Goal: Transaction & Acquisition: Purchase product/service

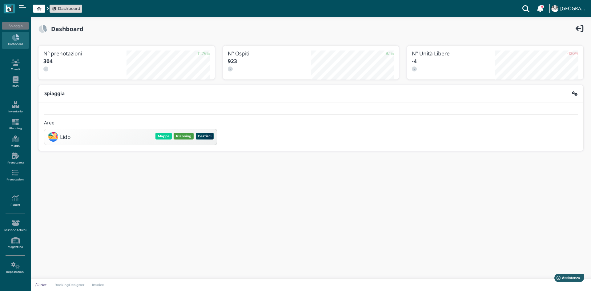
click at [187, 135] on button "Planning" at bounding box center [184, 136] width 20 height 7
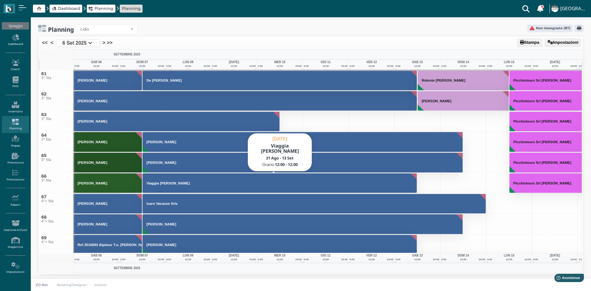
scroll to position [1201, 0]
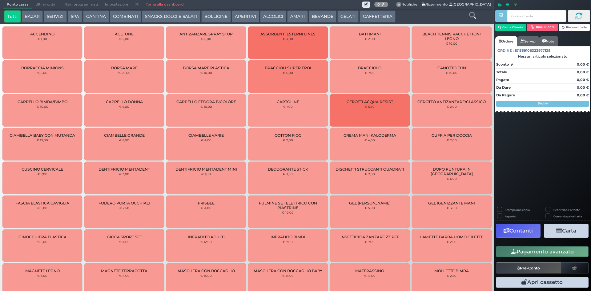
click at [380, 16] on button "CAFFETTERIA" at bounding box center [378, 16] width 36 height 12
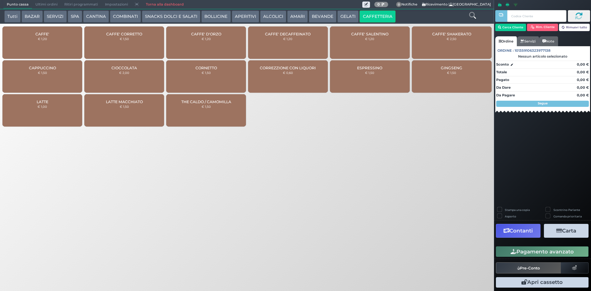
click at [25, 75] on div "CAPPUCCINO € 1,50" at bounding box center [42, 76] width 80 height 32
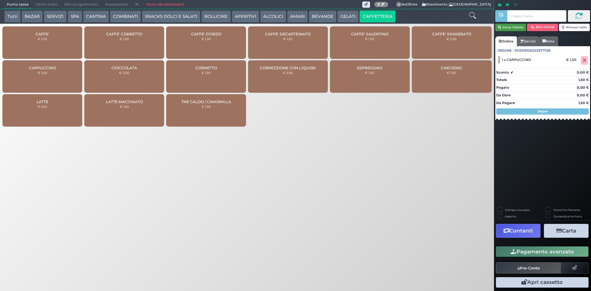
click at [508, 28] on button "Cerca Cliente" at bounding box center [510, 27] width 31 height 7
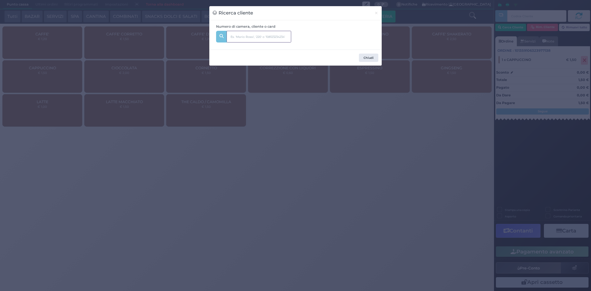
click at [248, 37] on input "text" at bounding box center [259, 37] width 65 height 12
type input "346"
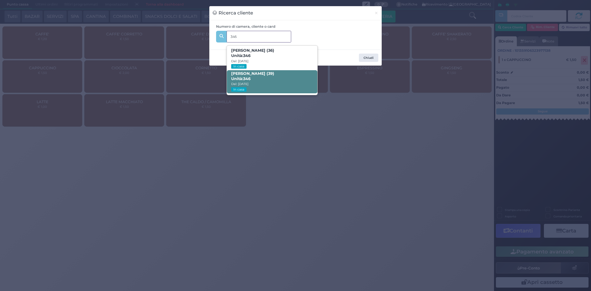
click at [262, 82] on span "LOREDANA ORLANDO (39) Unità: 346 Dal: 31/08/2025 In casa" at bounding box center [272, 81] width 90 height 23
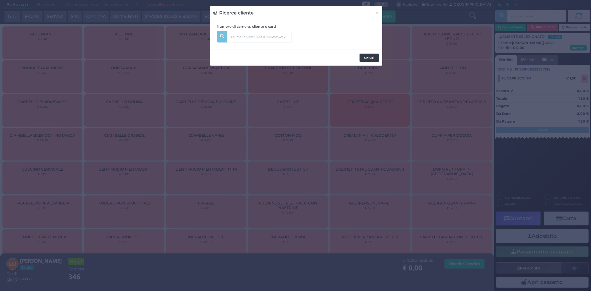
click at [372, 59] on button "Chiudi" at bounding box center [369, 58] width 19 height 9
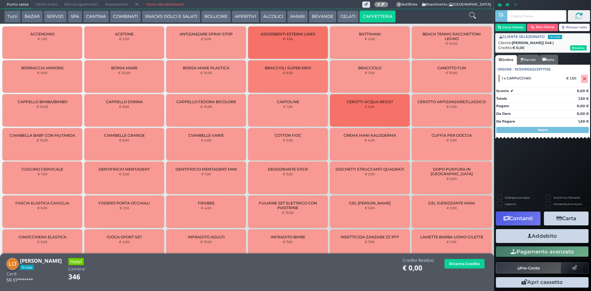
click at [549, 236] on button "Addebito" at bounding box center [542, 236] width 93 height 14
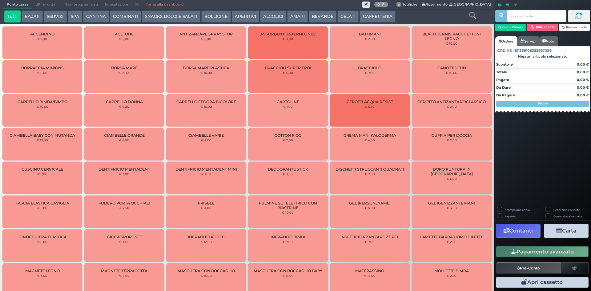
click at [48, 15] on button "SERVIZI" at bounding box center [55, 16] width 23 height 12
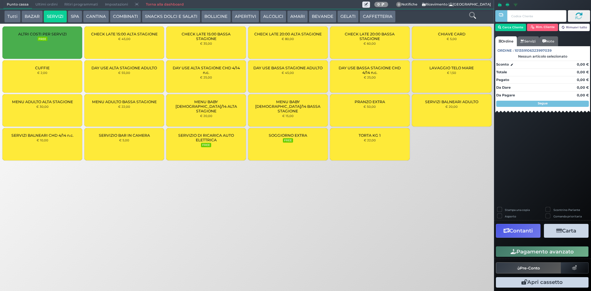
click at [73, 14] on button "SPA" at bounding box center [75, 16] width 14 height 12
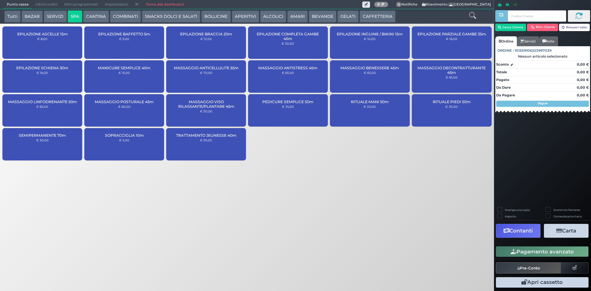
click at [521, 16] on input "text" at bounding box center [536, 16] width 59 height 12
click at [519, 27] on button "Cerca Cliente" at bounding box center [510, 27] width 31 height 7
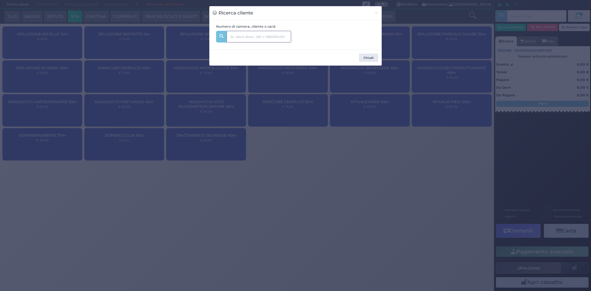
click at [254, 35] on input "text" at bounding box center [259, 37] width 65 height 12
click at [239, 37] on input "text" at bounding box center [259, 37] width 65 height 12
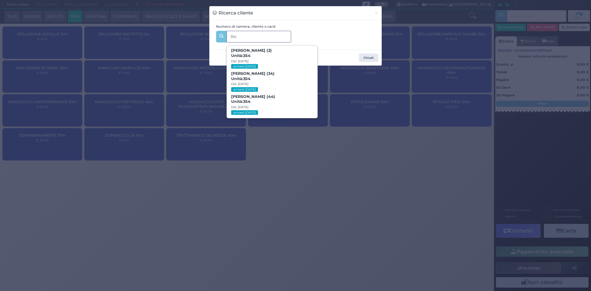
type input "354"
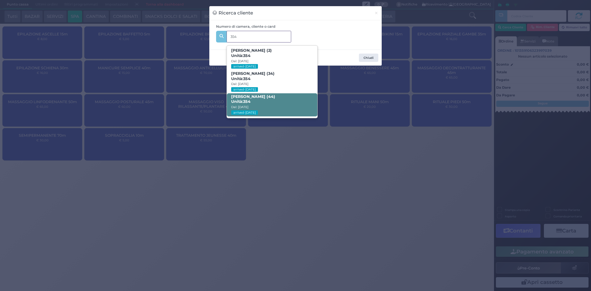
click at [297, 103] on span "GIOVANNI MANGINI (44) Unità: 354 Dal: 06/09/2025 arrived-today" at bounding box center [272, 104] width 90 height 23
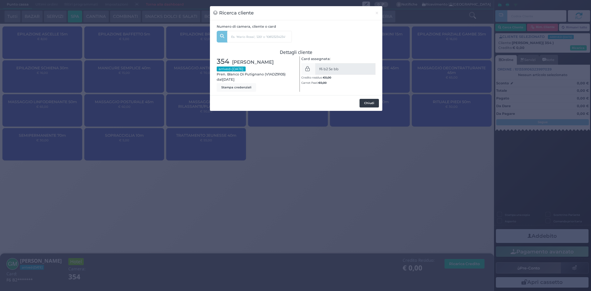
click at [371, 99] on button "Chiudi" at bounding box center [369, 103] width 19 height 9
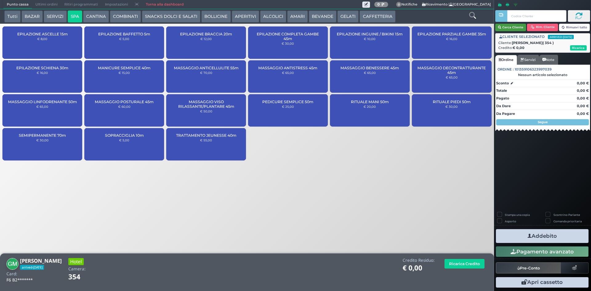
click at [504, 26] on button "Cerca Cliente" at bounding box center [510, 27] width 31 height 7
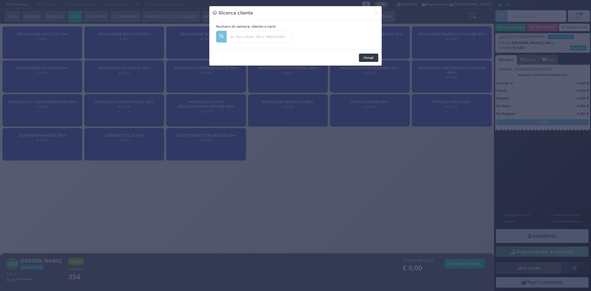
click at [374, 60] on button "Chiudi" at bounding box center [368, 58] width 19 height 9
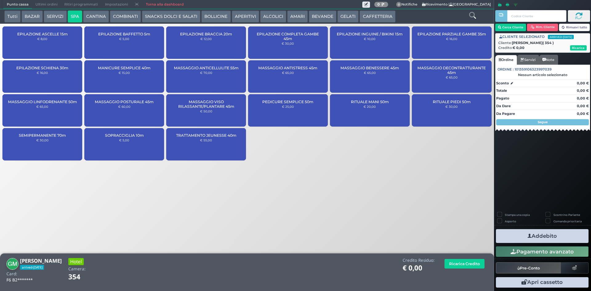
click at [200, 103] on span "MASSAGGIO VISO RILASSANTE/PLANTARE 45m" at bounding box center [206, 103] width 69 height 9
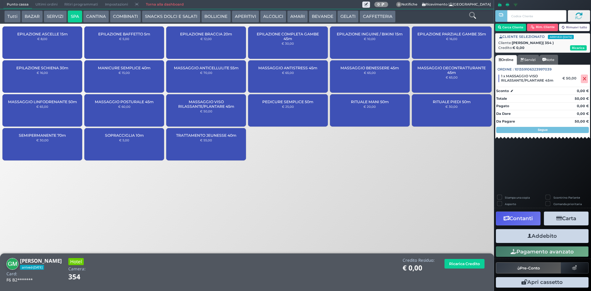
click at [538, 233] on button "Addebito" at bounding box center [542, 236] width 93 height 14
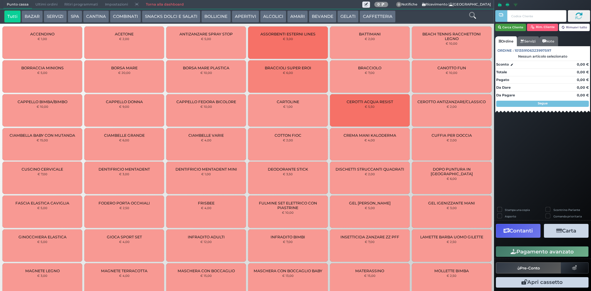
click at [514, 29] on button "Cerca Cliente" at bounding box center [510, 27] width 31 height 7
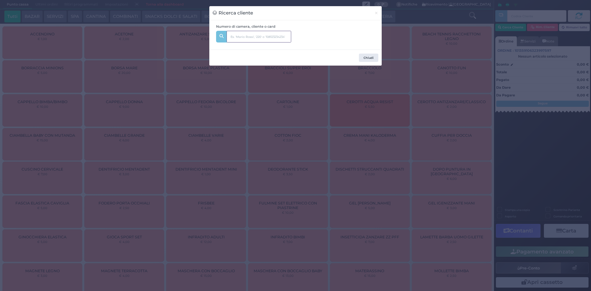
click at [275, 33] on input "text" at bounding box center [259, 37] width 65 height 12
type input "354"
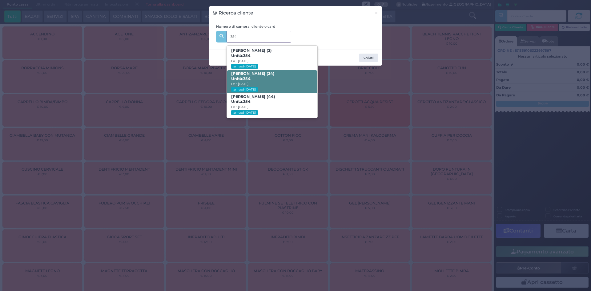
click at [290, 74] on span "GIOVANNA AMATULLI (34) Unità: 354 Dal: 06/09/2025 arrived-today" at bounding box center [272, 81] width 90 height 23
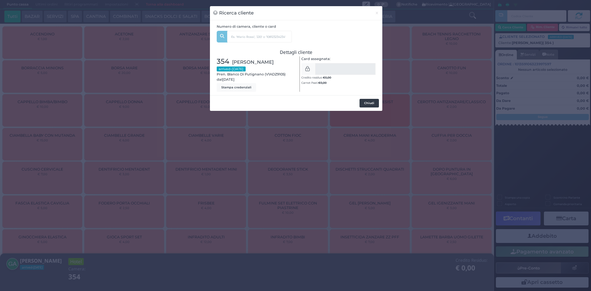
click at [370, 104] on button "Chiudi" at bounding box center [369, 103] width 19 height 9
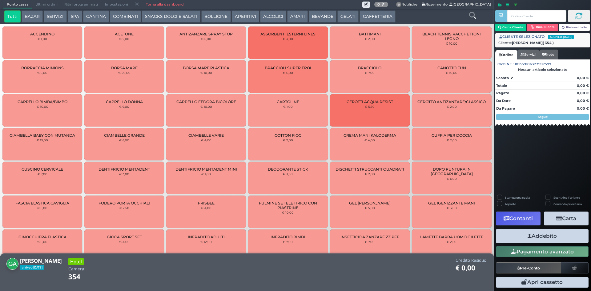
click at [73, 18] on button "SPA" at bounding box center [75, 16] width 14 height 12
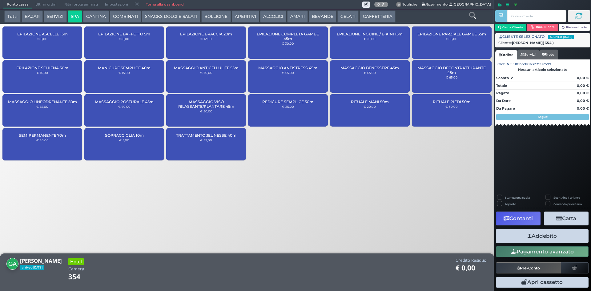
click at [146, 107] on div "MASSAGGIO POSTURALE 45m € 60,00" at bounding box center [124, 110] width 80 height 32
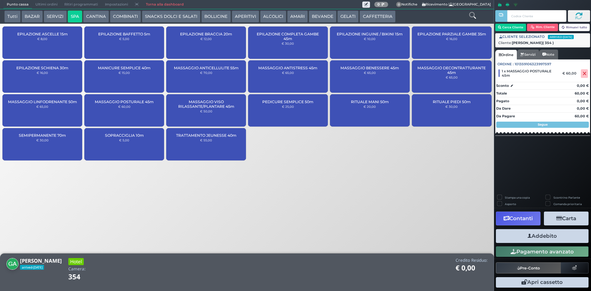
click at [552, 236] on button "Addebito" at bounding box center [542, 236] width 93 height 14
